Goal: Information Seeking & Learning: Learn about a topic

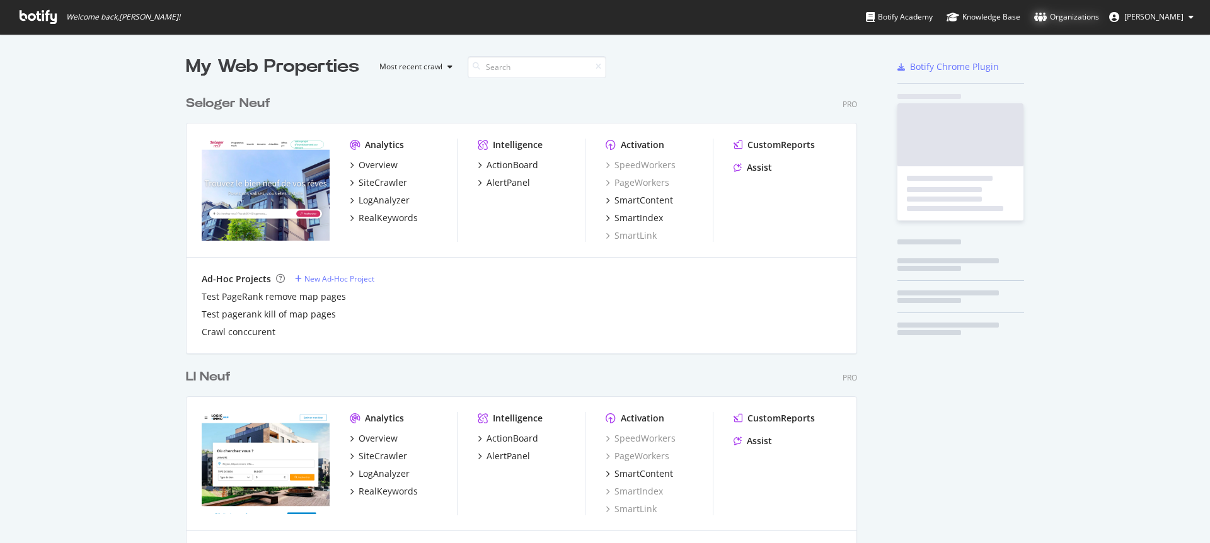
scroll to position [534, 1191]
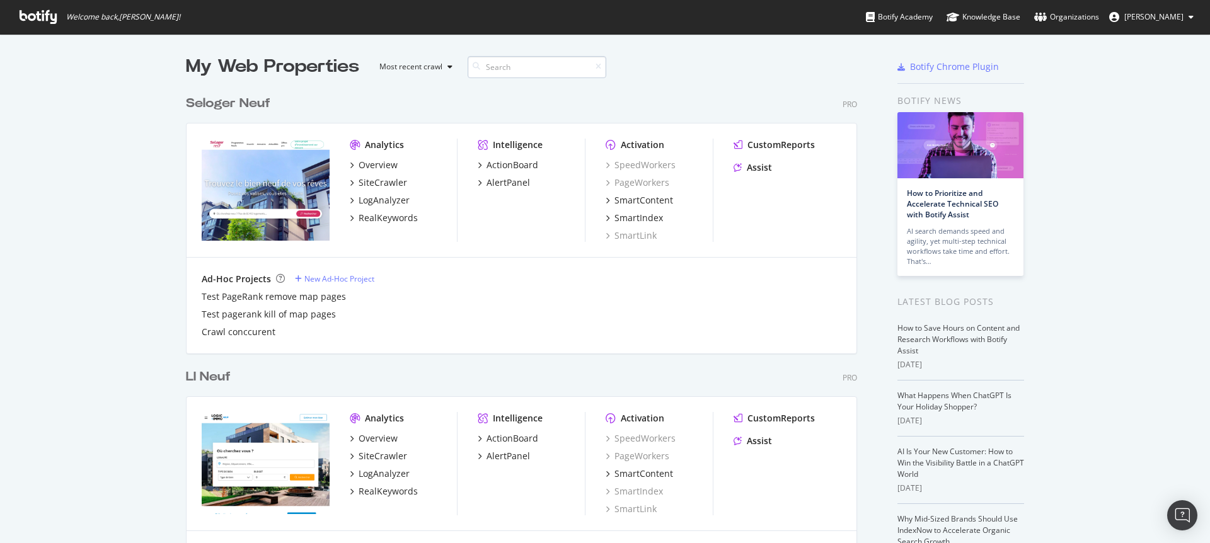
click at [544, 71] on input at bounding box center [536, 67] width 139 height 22
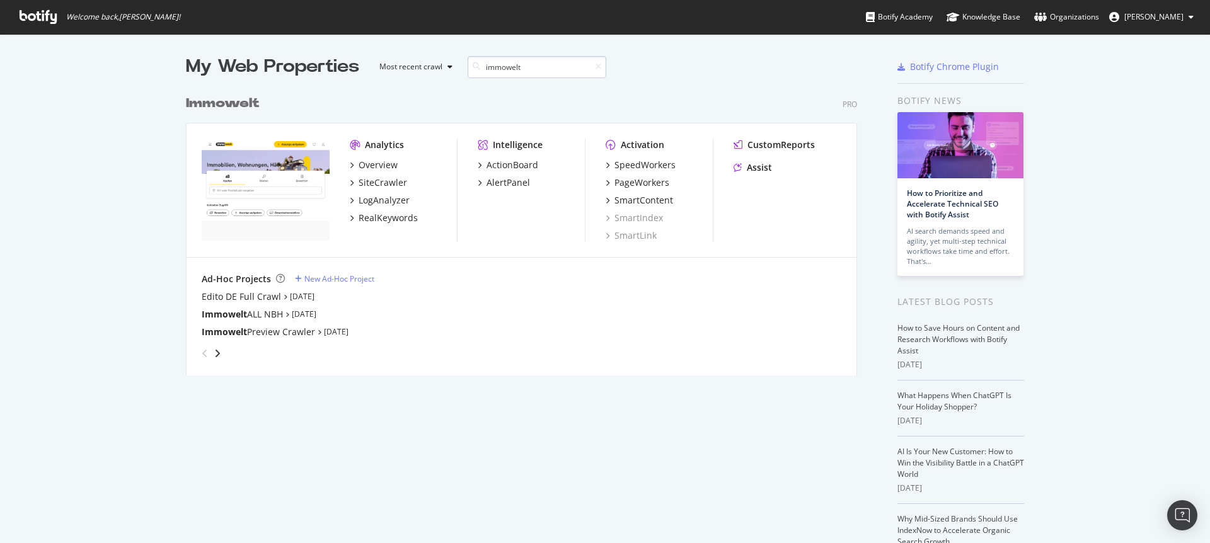
scroll to position [287, 672]
type input "immowelt"
click at [393, 183] on div "SiteCrawler" at bounding box center [382, 182] width 49 height 13
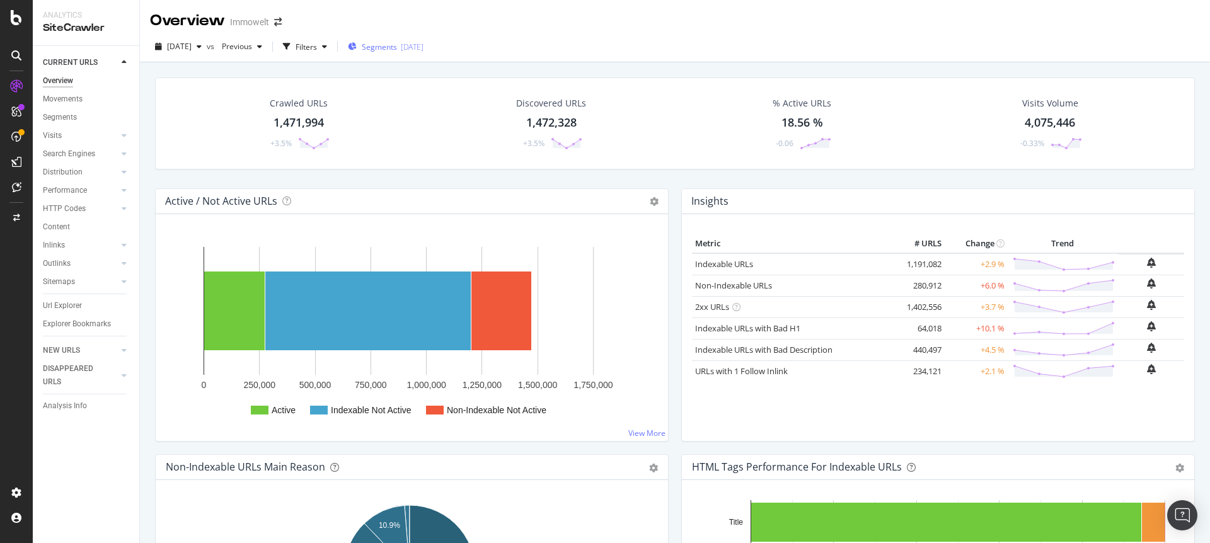
click at [423, 49] on div "[DATE]" at bounding box center [412, 47] width 23 height 11
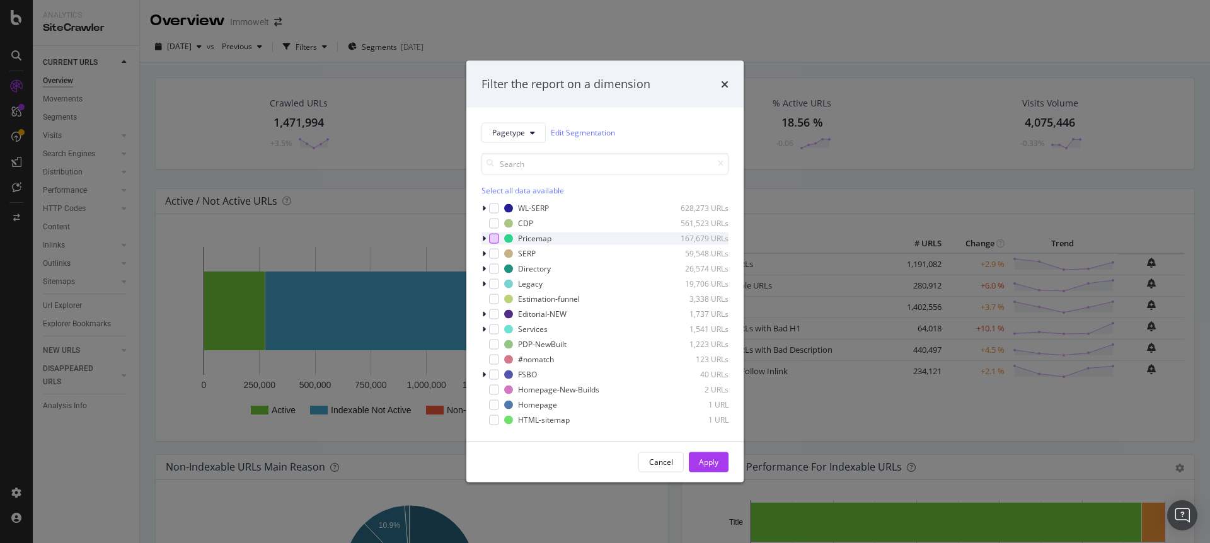
click at [495, 238] on div "modal" at bounding box center [494, 238] width 10 height 10
click at [714, 467] on div "Apply" at bounding box center [709, 462] width 20 height 11
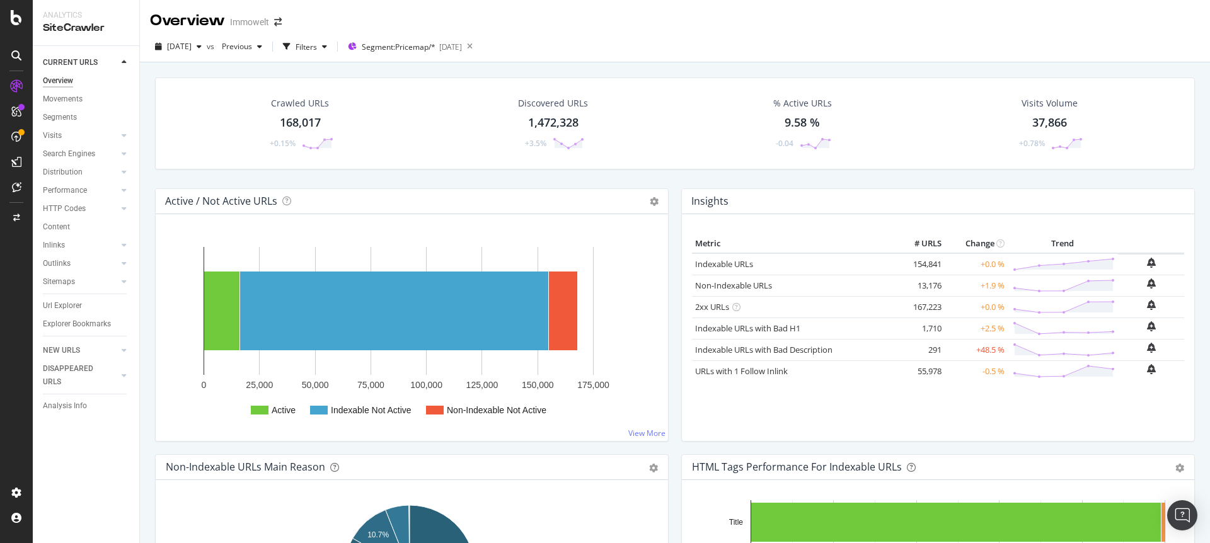
scroll to position [1, 0]
click at [805, 286] on div "Non-Indexable URLs" at bounding box center [793, 285] width 196 height 12
click at [742, 283] on link "Non-Indexable URLs" at bounding box center [733, 284] width 77 height 11
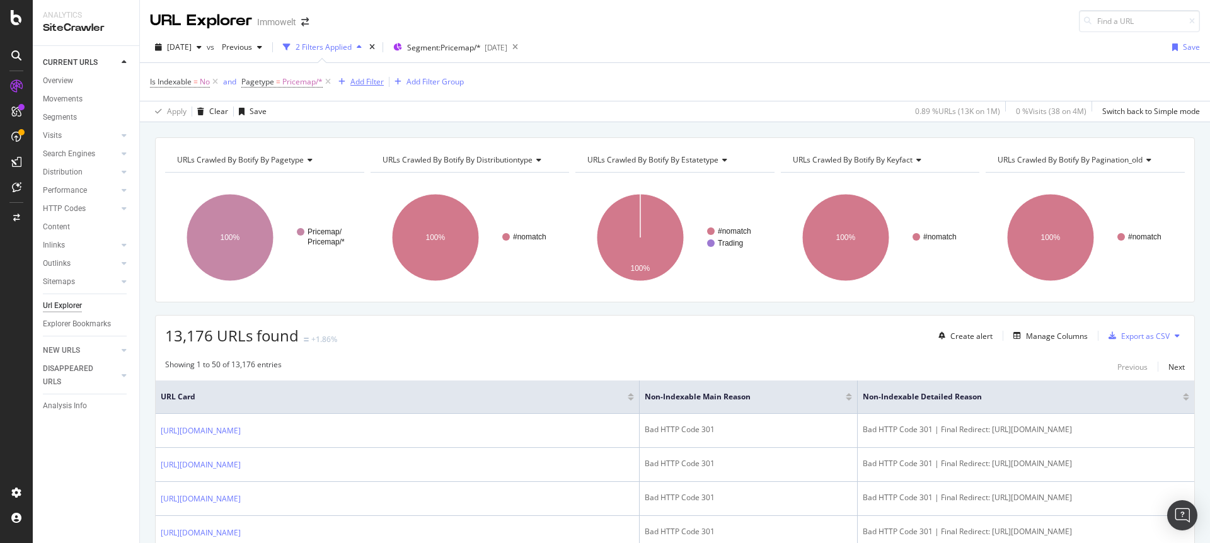
click at [359, 77] on div "Add Filter" at bounding box center [366, 81] width 33 height 11
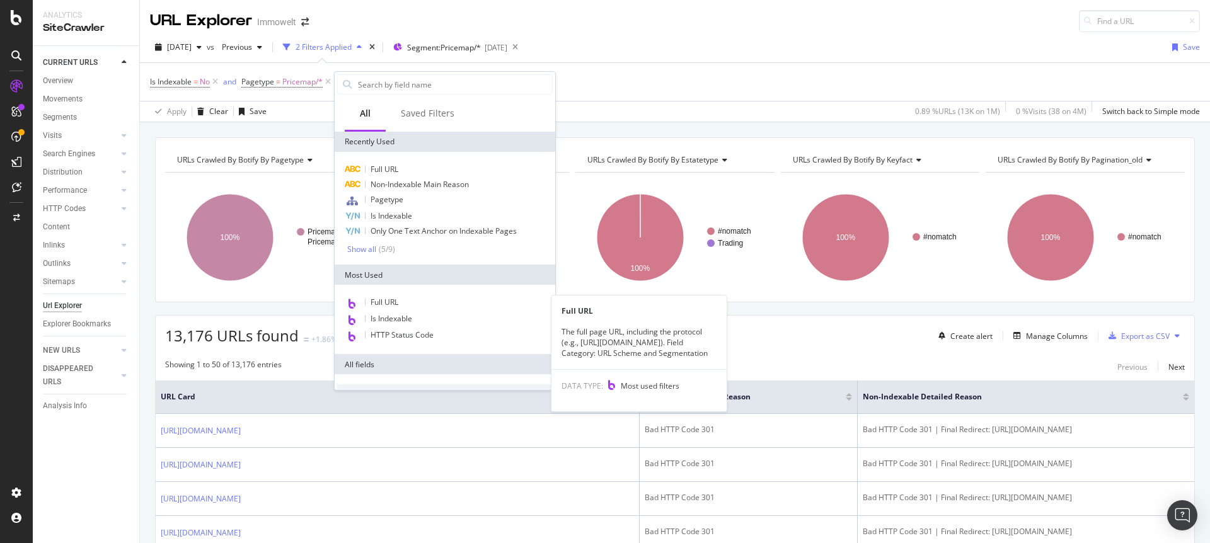
click at [387, 299] on span "Full URL" at bounding box center [384, 302] width 28 height 11
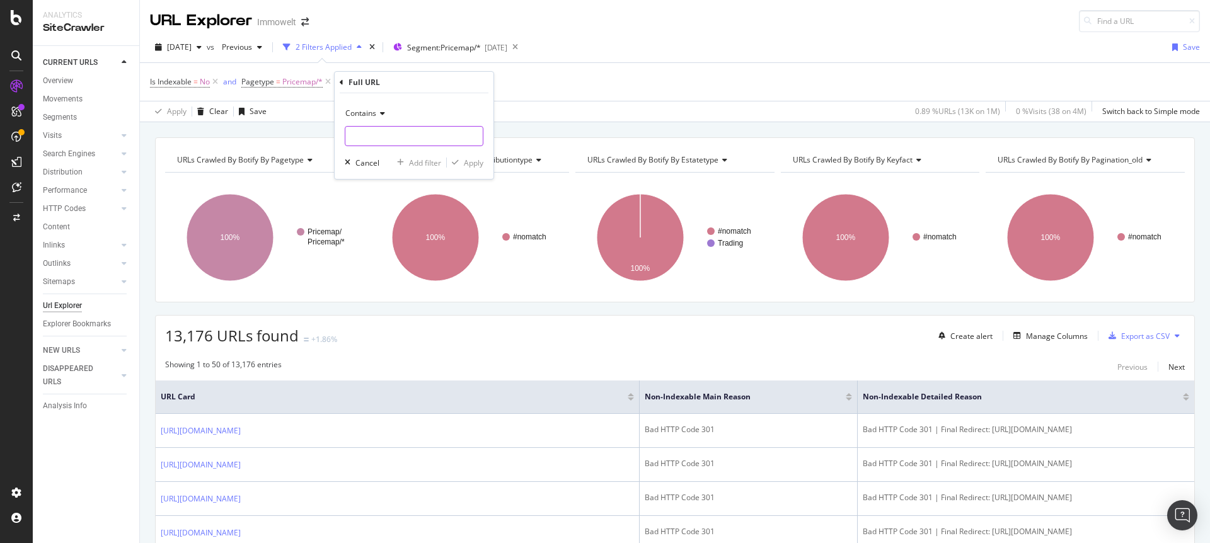
click at [375, 137] on input "text" at bounding box center [413, 136] width 137 height 20
type input ";"
type input "m="
click at [164, 79] on span "Is Indexable" at bounding box center [171, 81] width 42 height 11
click at [408, 117] on div "Apply Clear Save 0.89 % URLs ( 13K on 1M ) 0 % Visits ( 38 on 4M ) Switch back …" at bounding box center [675, 111] width 1070 height 21
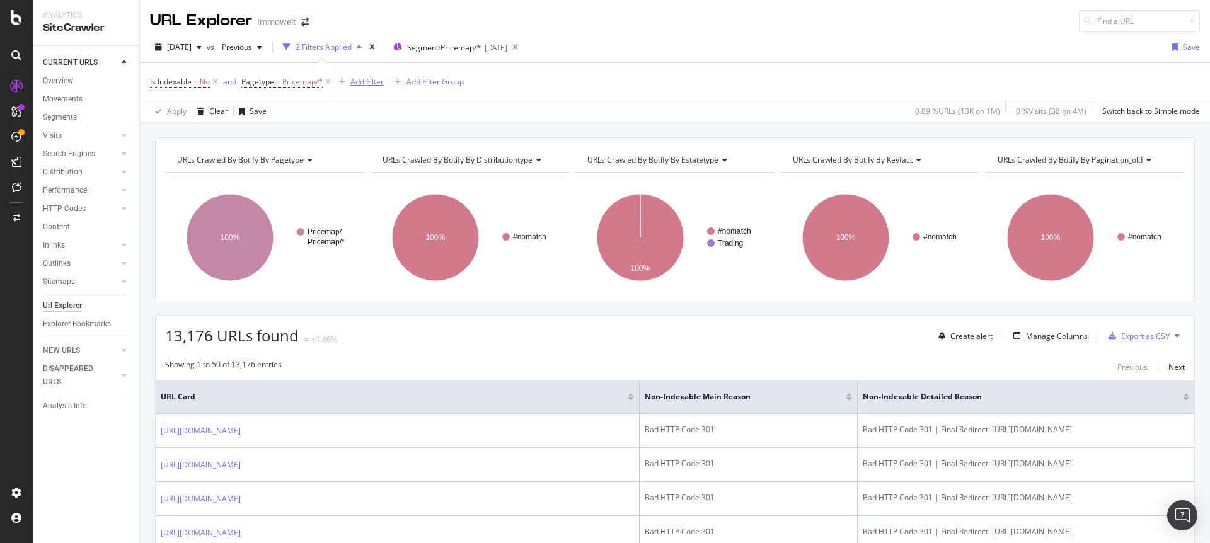
click at [347, 80] on div "button" at bounding box center [341, 82] width 17 height 8
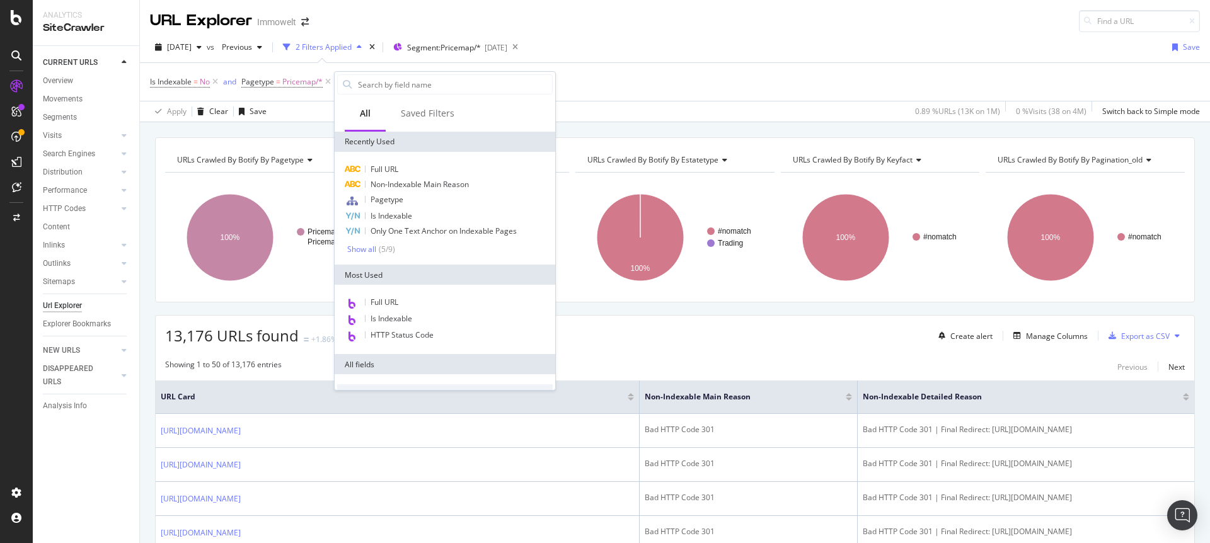
click at [385, 294] on div "Full URL Is Indexable HTTP Status Code" at bounding box center [445, 319] width 221 height 69
click at [386, 299] on span "Full URL" at bounding box center [384, 302] width 28 height 11
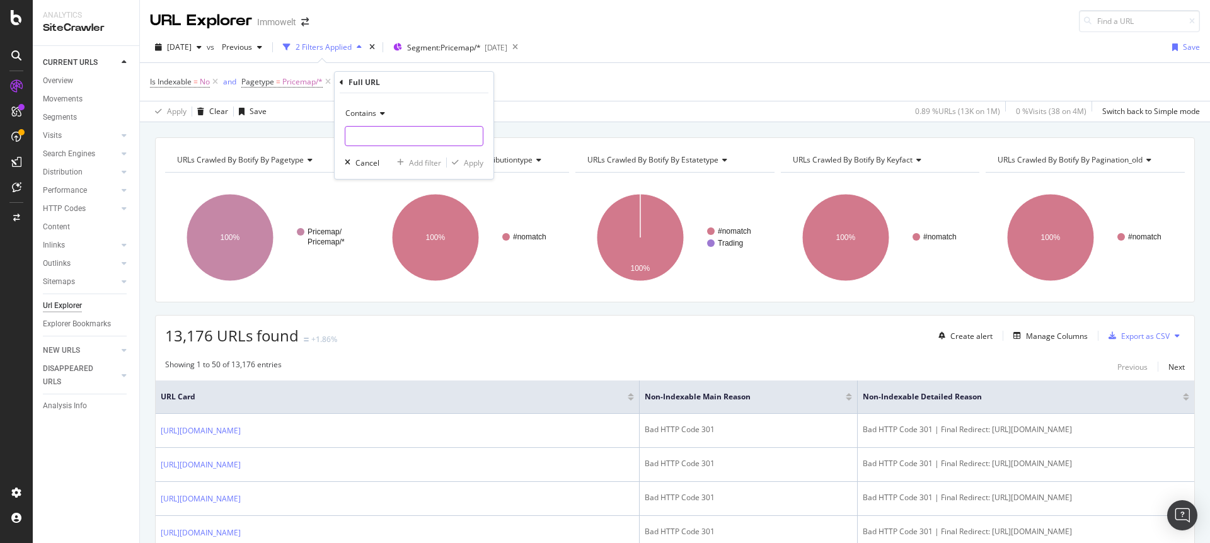
click at [381, 140] on input "text" at bounding box center [413, 136] width 137 height 20
type input "m=price_map"
click at [379, 112] on icon at bounding box center [380, 114] width 9 height 8
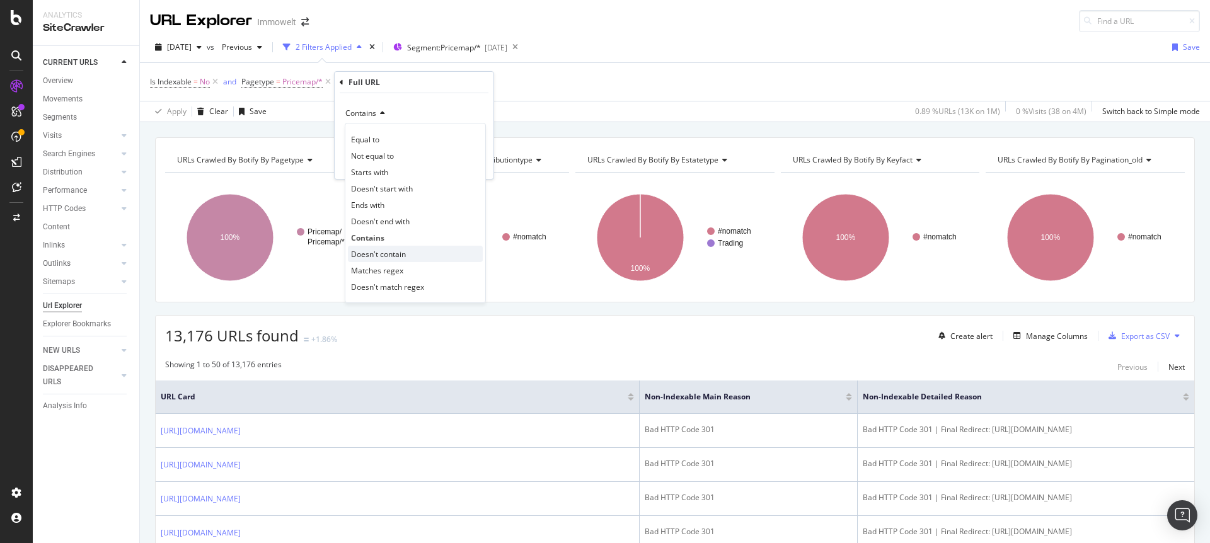
click at [386, 255] on span "Doesn't contain" at bounding box center [378, 254] width 55 height 11
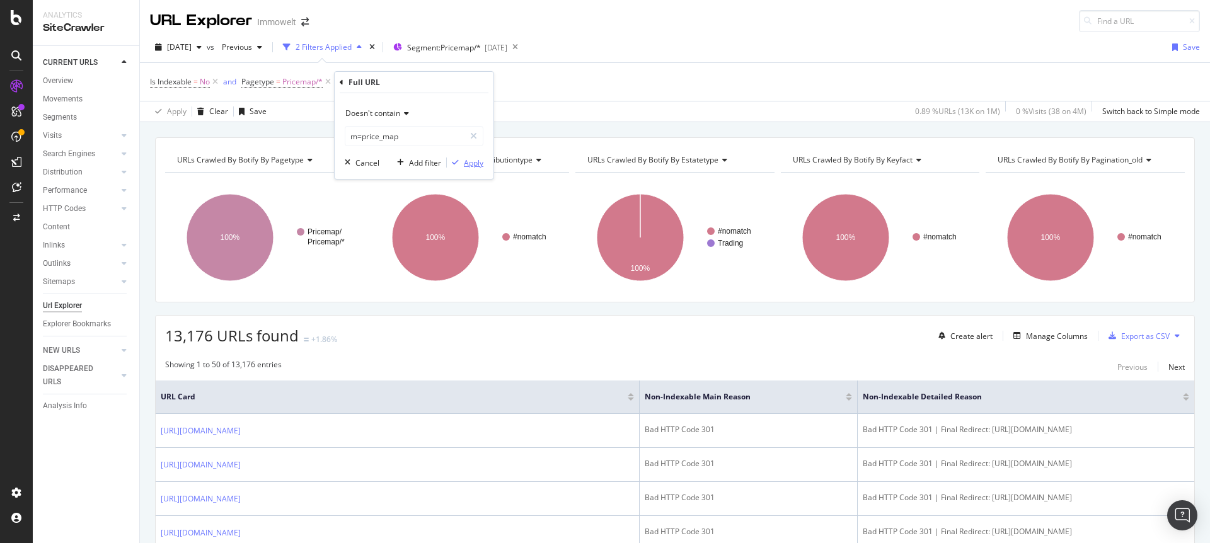
click at [477, 163] on div "Apply" at bounding box center [474, 163] width 20 height 11
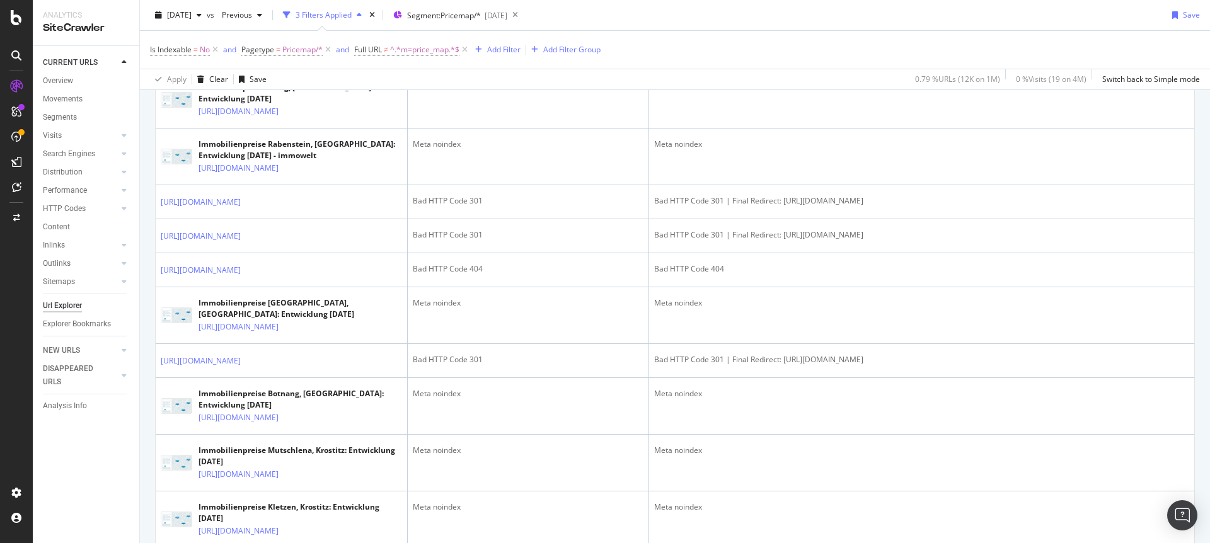
scroll to position [1987, 0]
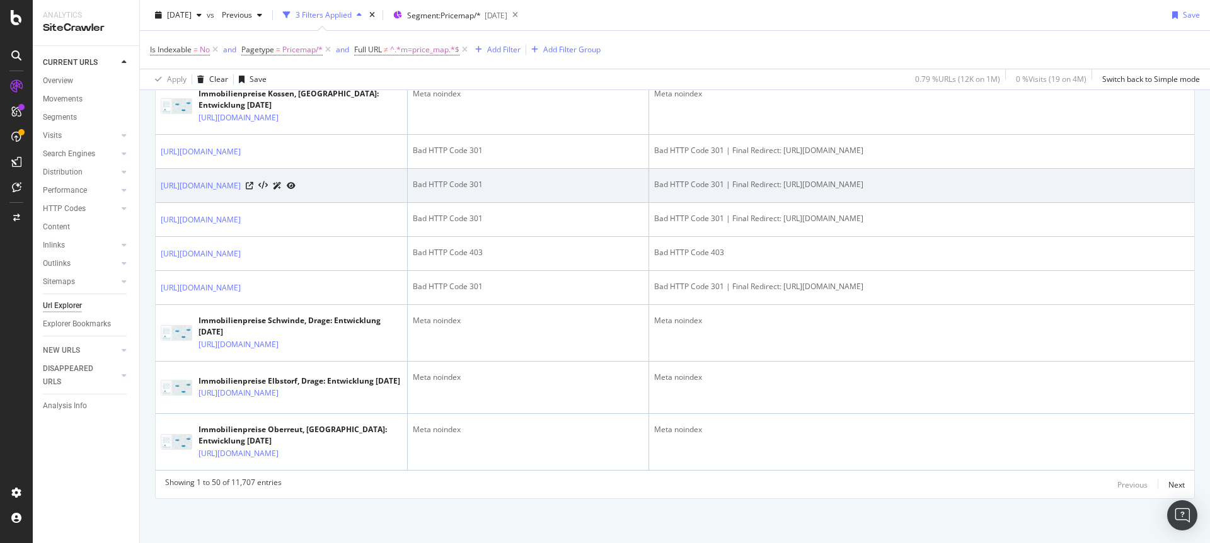
scroll to position [2934, 0]
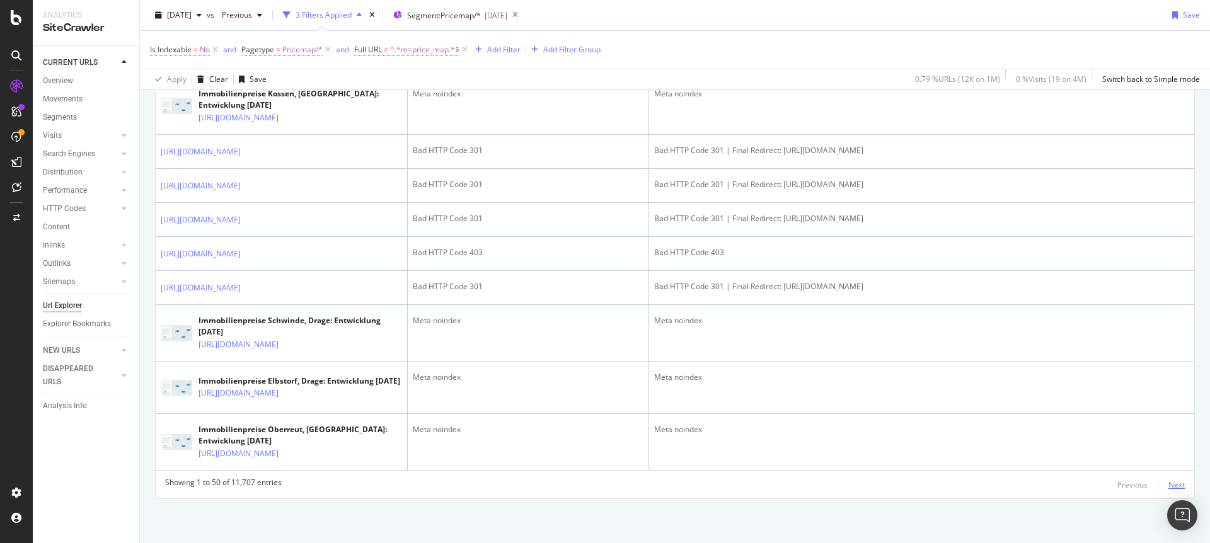
click at [1168, 479] on div "Next" at bounding box center [1176, 484] width 16 height 11
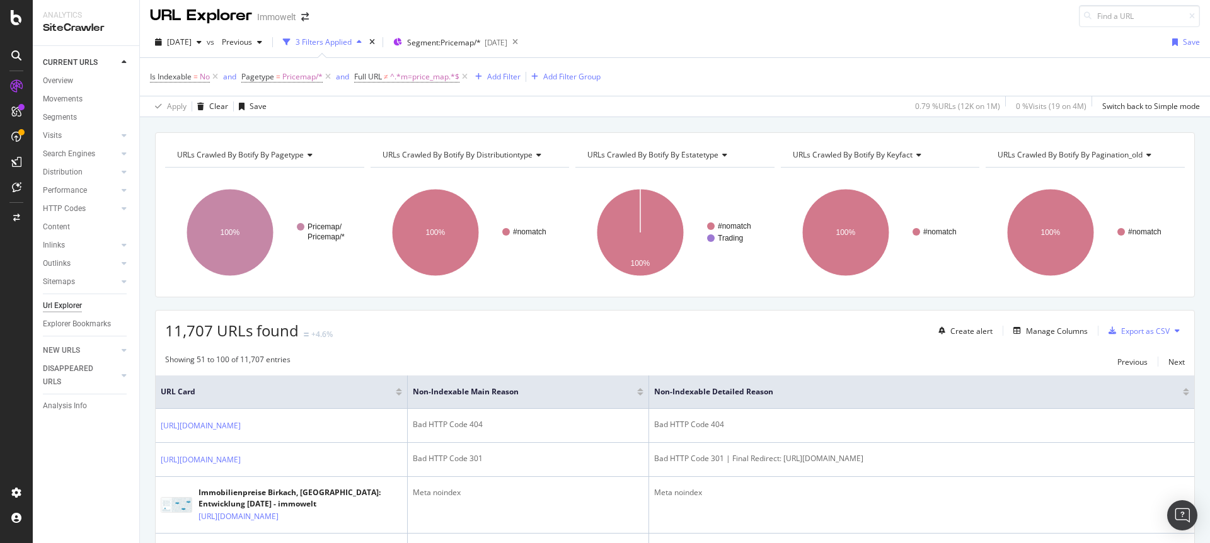
scroll to position [2845, 0]
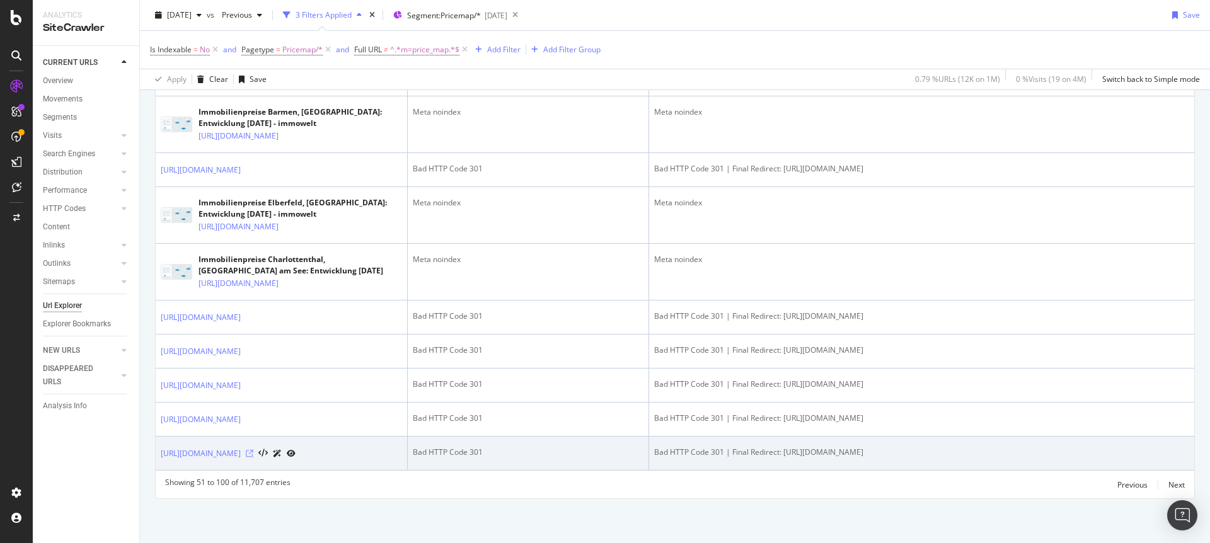
click at [253, 450] on icon at bounding box center [250, 454] width 8 height 8
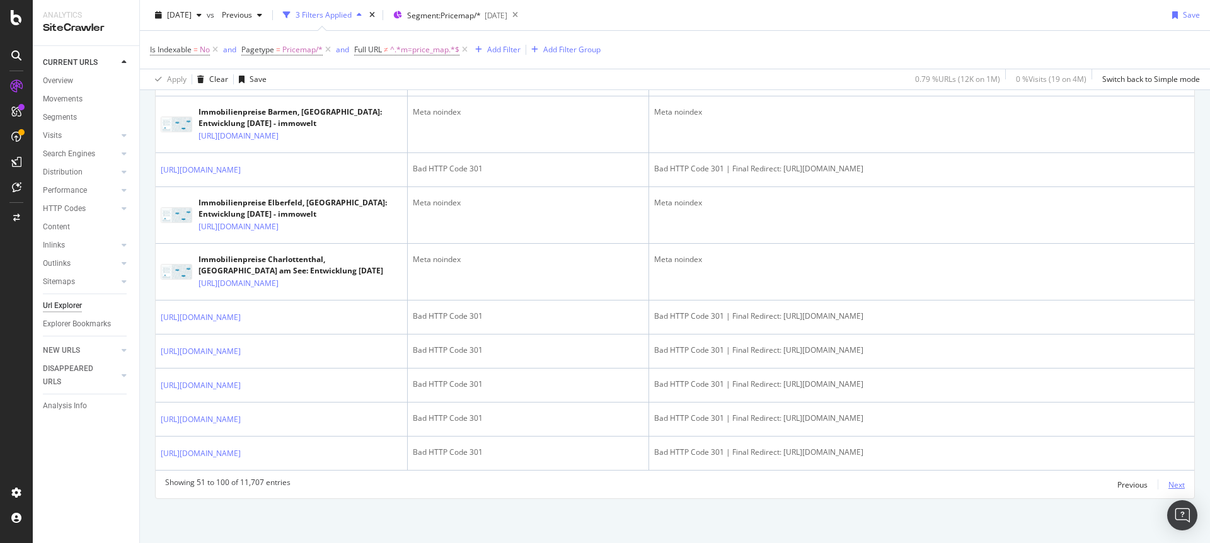
click at [1169, 479] on div "Next" at bounding box center [1176, 484] width 16 height 11
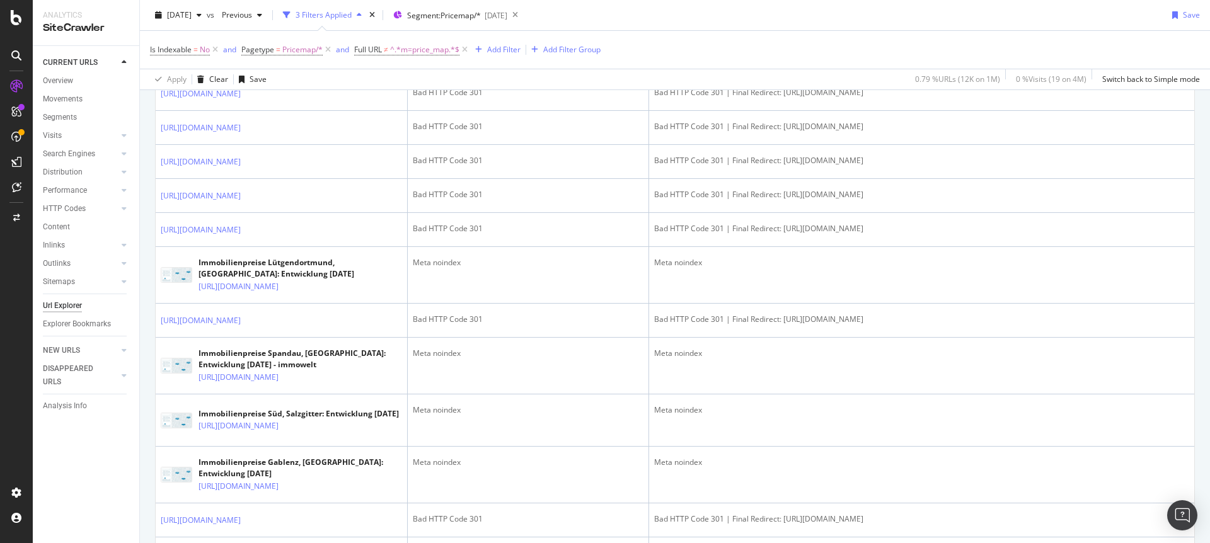
scroll to position [374, 0]
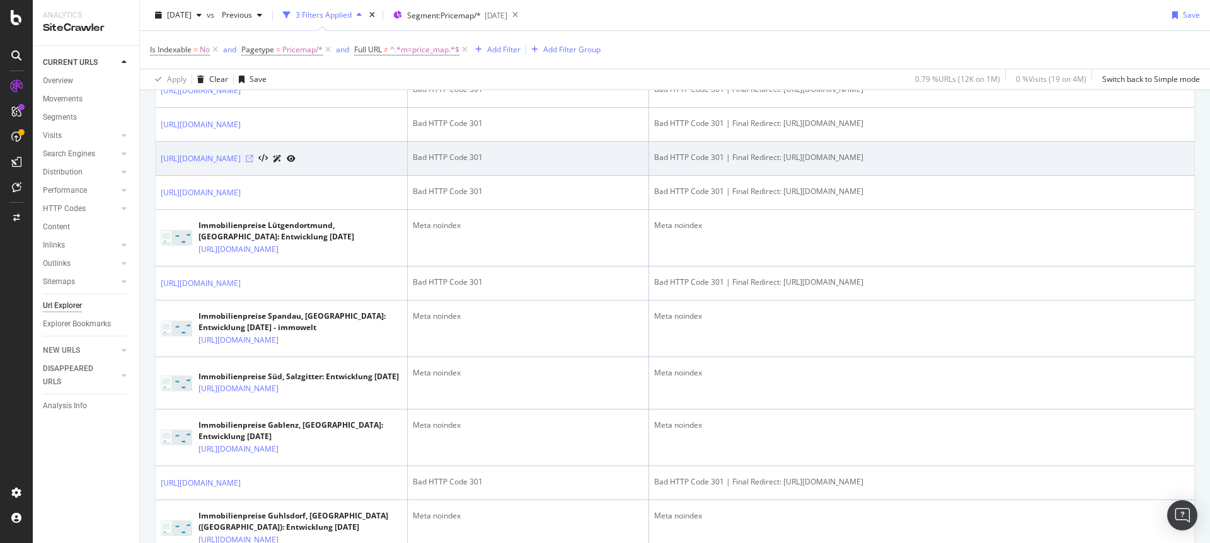
click at [253, 163] on icon at bounding box center [250, 159] width 8 height 8
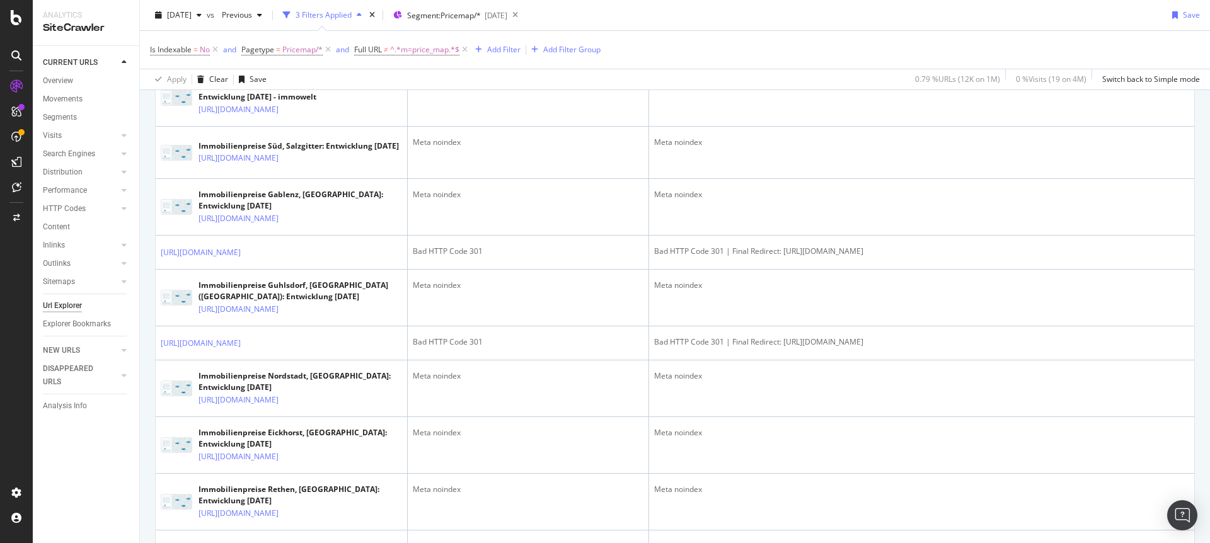
scroll to position [0, 0]
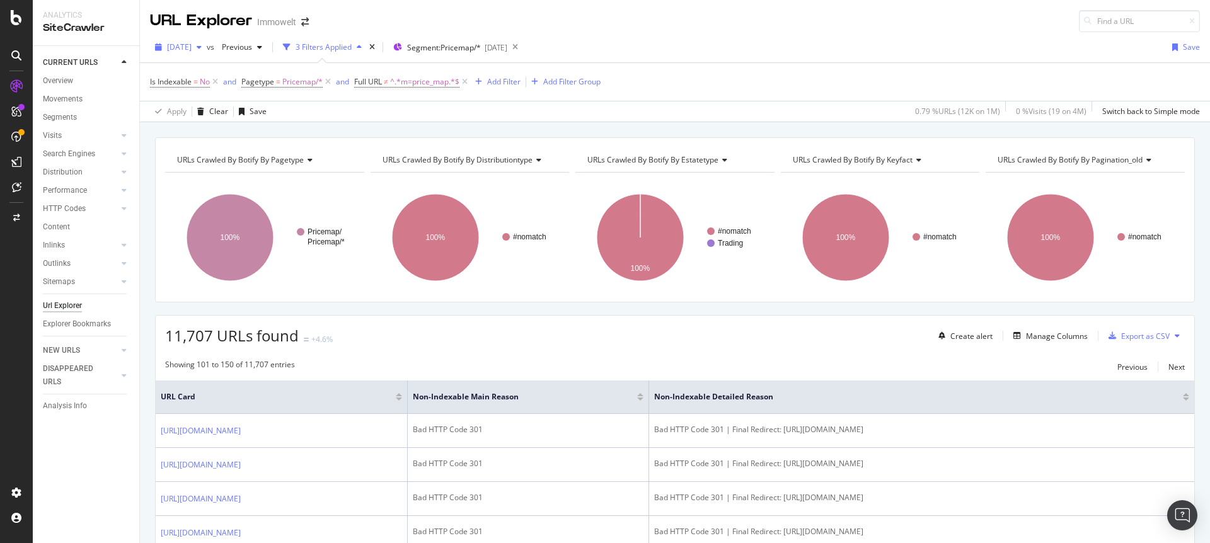
click at [192, 47] on span "[DATE]" at bounding box center [179, 47] width 25 height 11
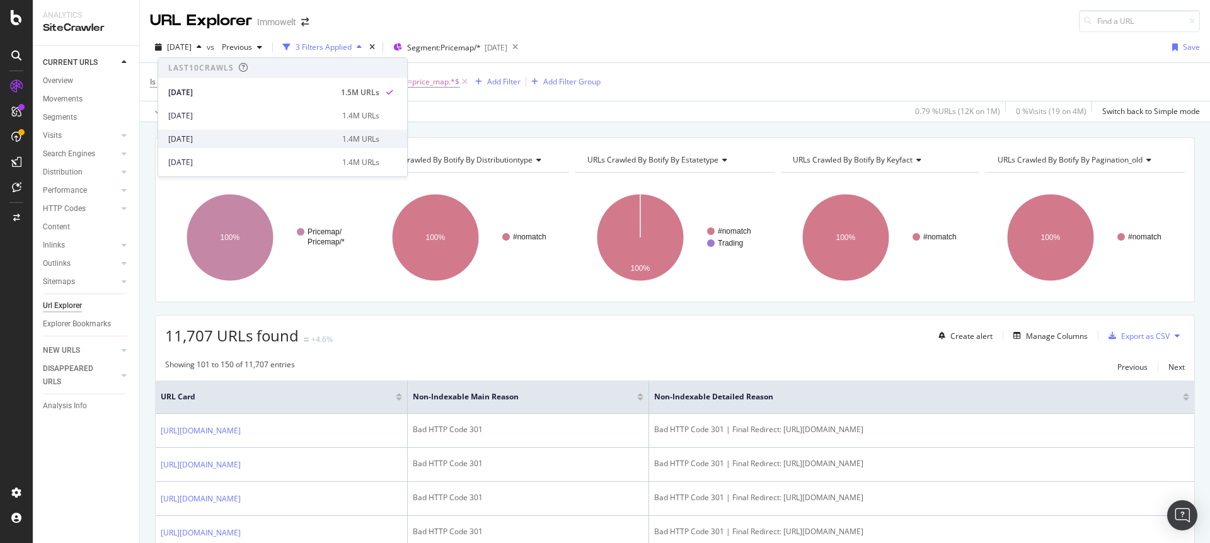
click at [222, 137] on div "[DATE]" at bounding box center [251, 139] width 166 height 11
